Goal: Task Accomplishment & Management: Manage account settings

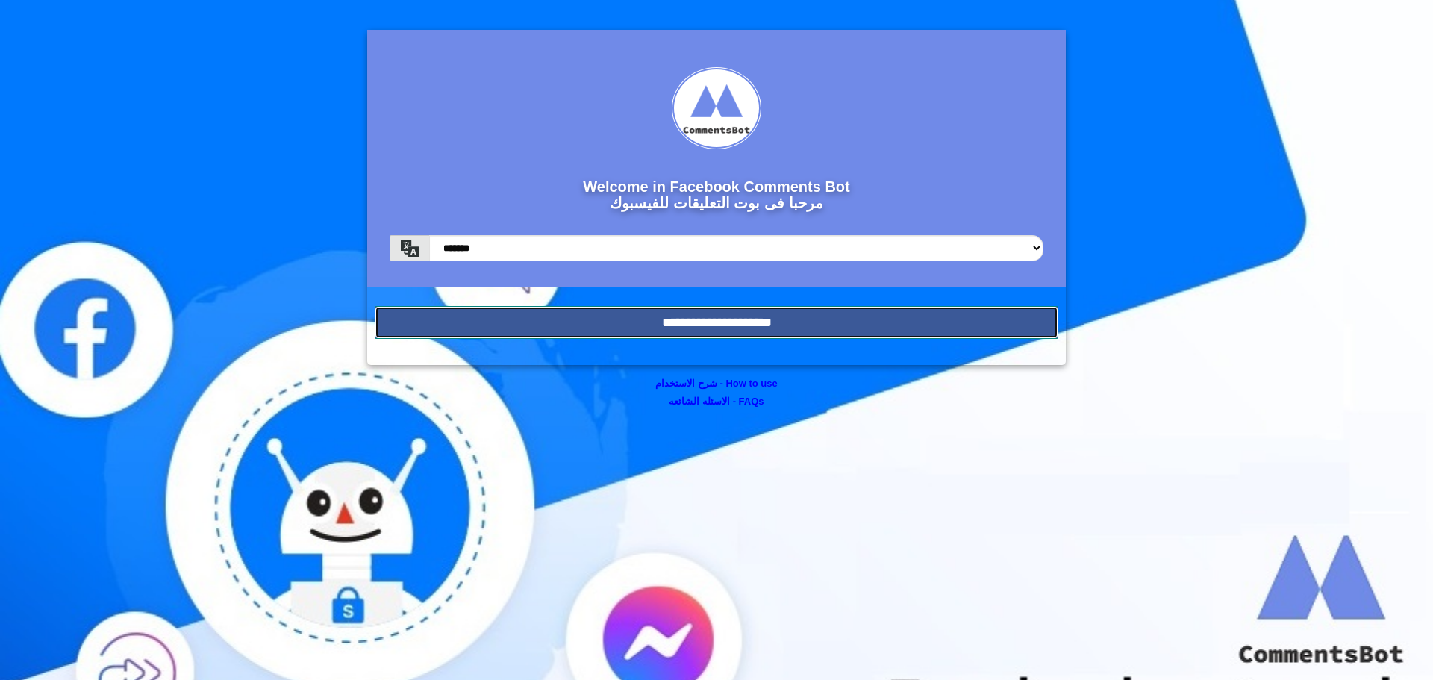
click at [614, 327] on input "**********" at bounding box center [717, 322] width 684 height 33
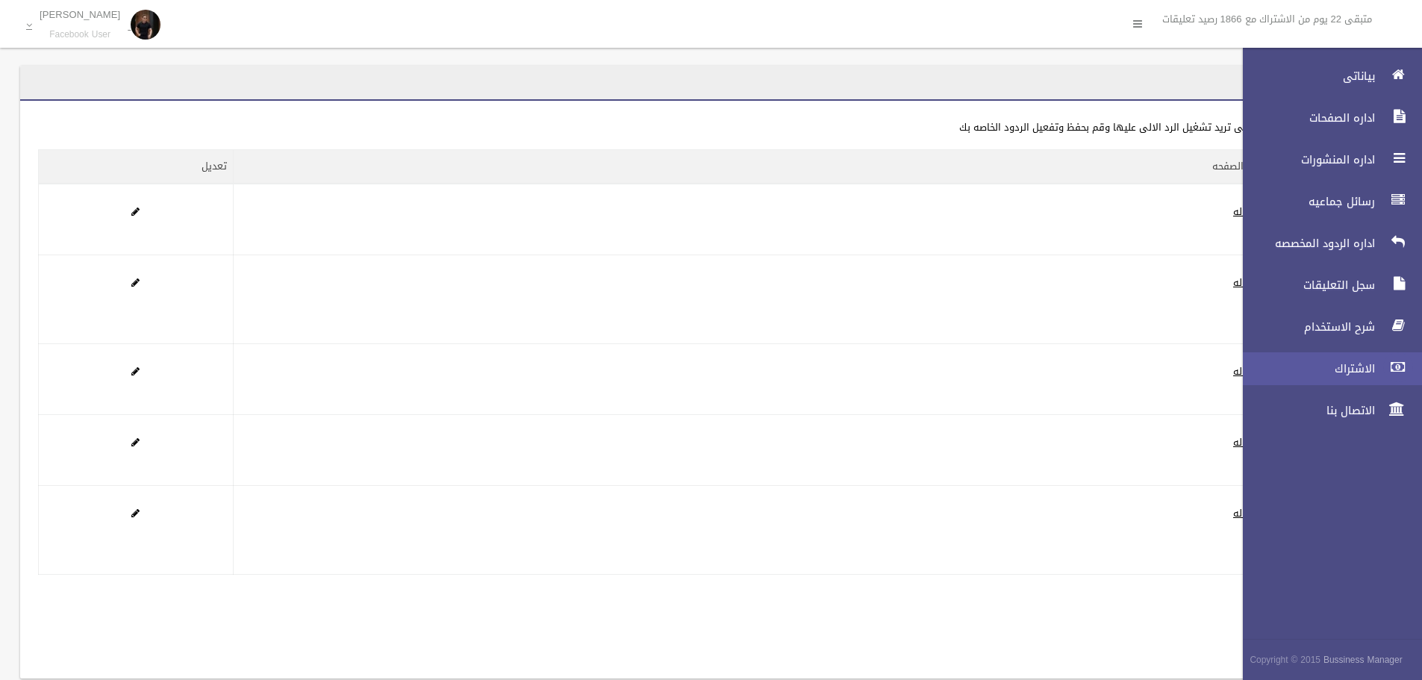
click at [1396, 372] on icon at bounding box center [1397, 367] width 13 height 30
